Goal: Find specific page/section: Find specific page/section

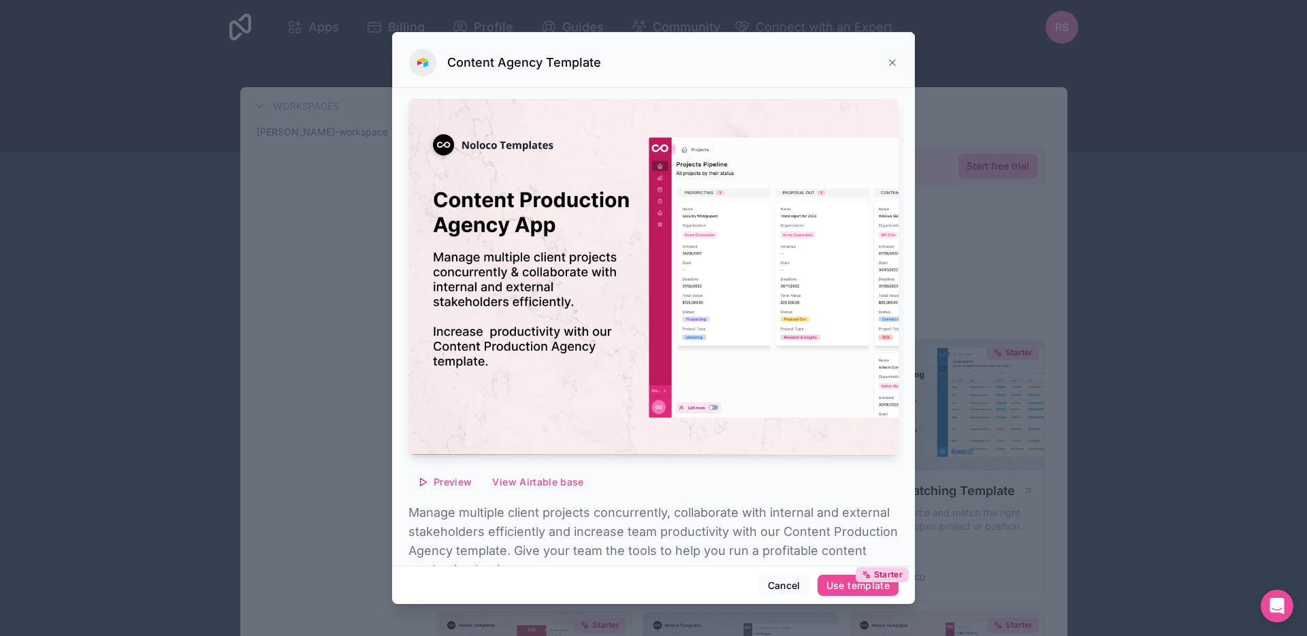
drag, startPoint x: 893, startPoint y: 55, endPoint x: 857, endPoint y: 89, distance: 49.6
click at [893, 55] on div "Content Agency Template" at bounding box center [653, 62] width 489 height 27
click at [892, 61] on icon at bounding box center [892, 62] width 5 height 5
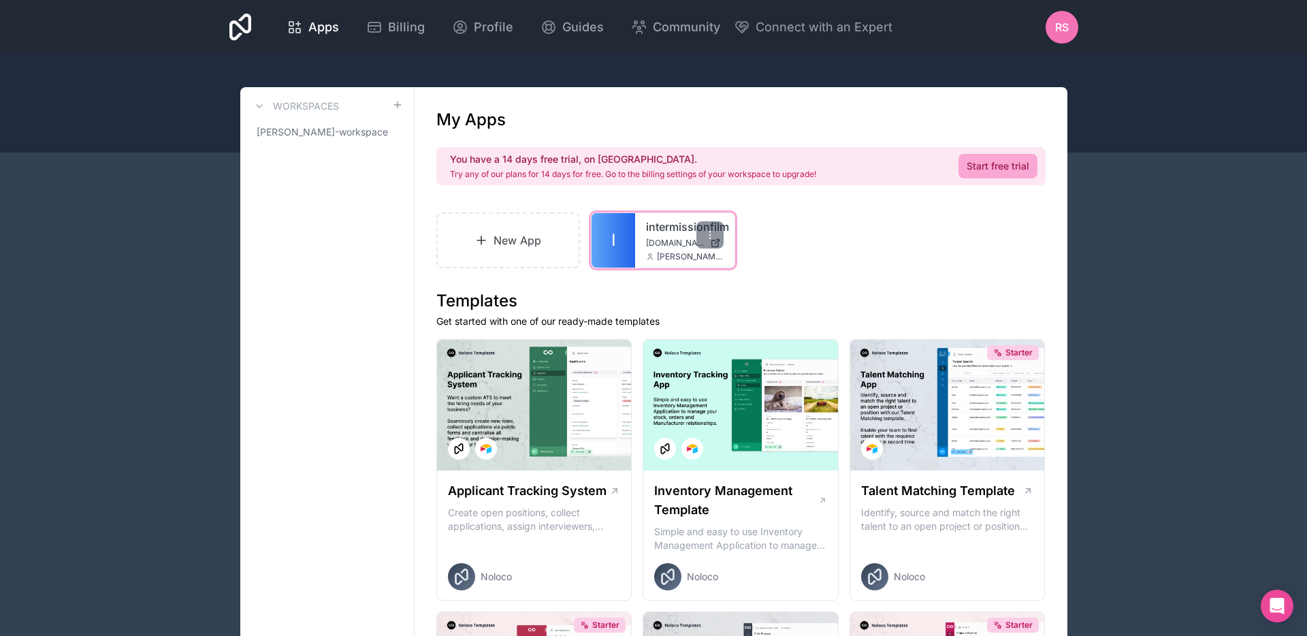
click at [653, 255] on icon at bounding box center [650, 257] width 8 height 8
click at [619, 241] on link "I" at bounding box center [614, 240] width 44 height 54
